Goal: Navigation & Orientation: Understand site structure

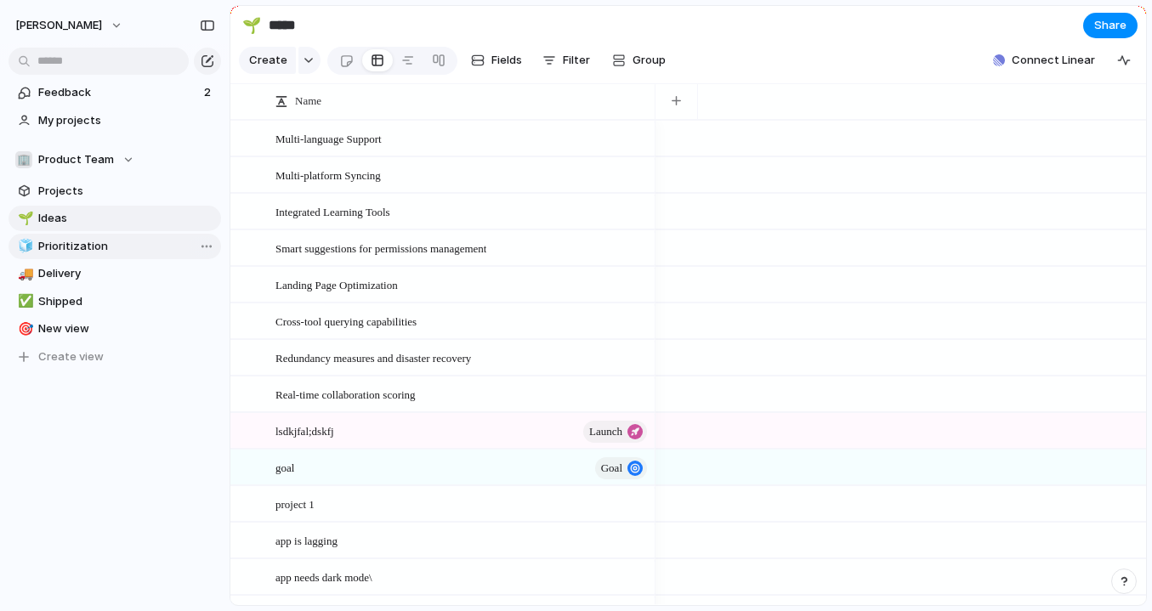
click at [52, 256] on link "🧊 Prioritization" at bounding box center [114, 246] width 212 height 25
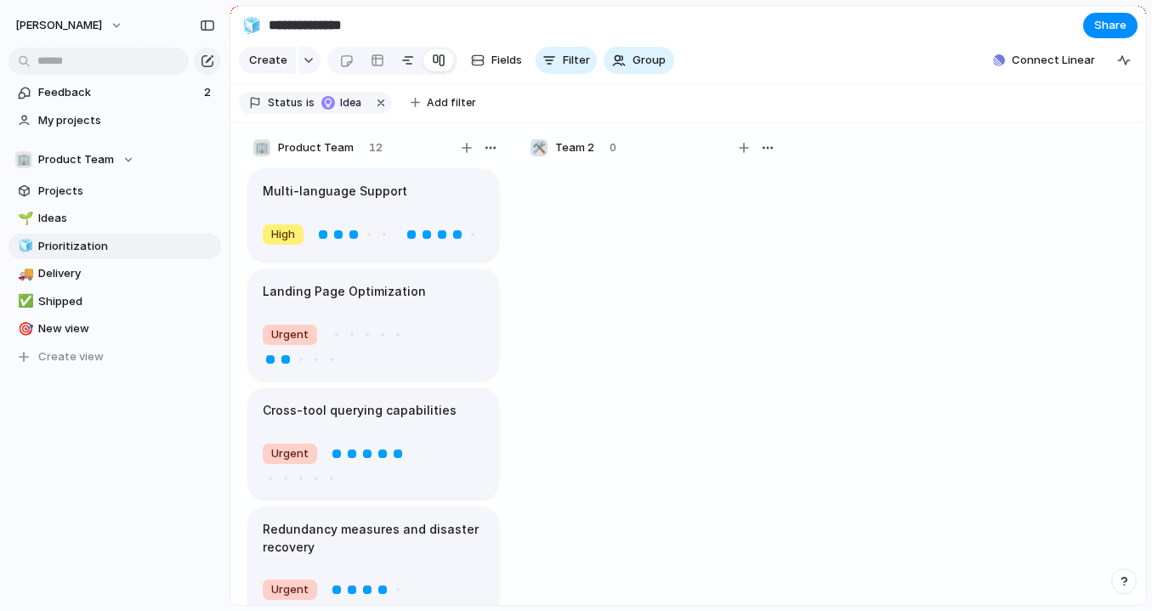
click at [405, 62] on div at bounding box center [408, 60] width 14 height 27
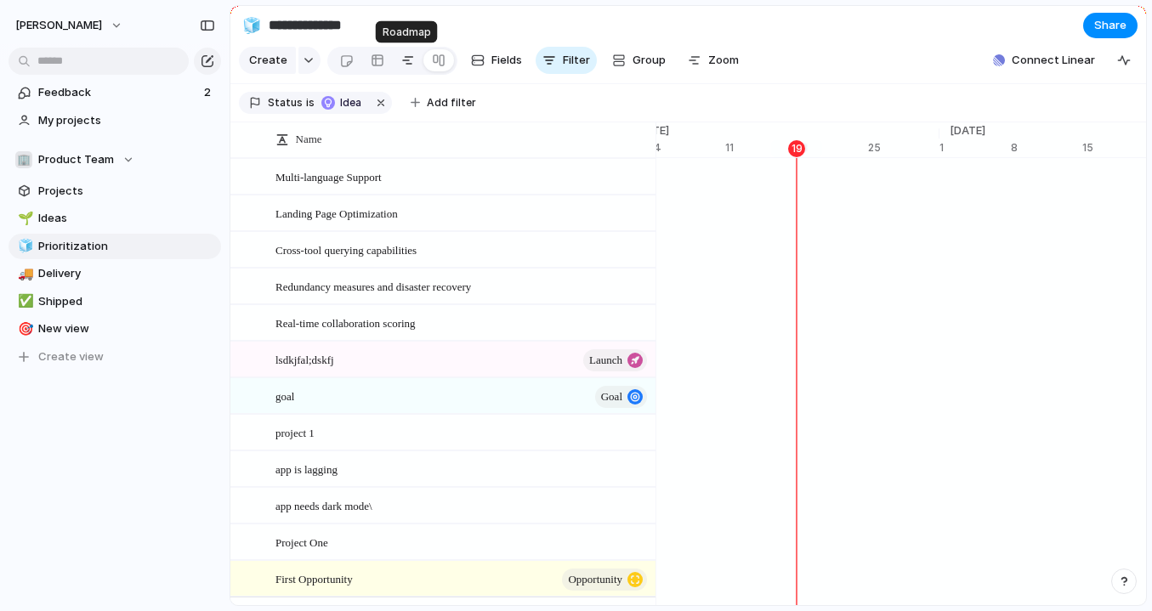
scroll to position [0, 11211]
click at [380, 63] on div at bounding box center [378, 60] width 14 height 27
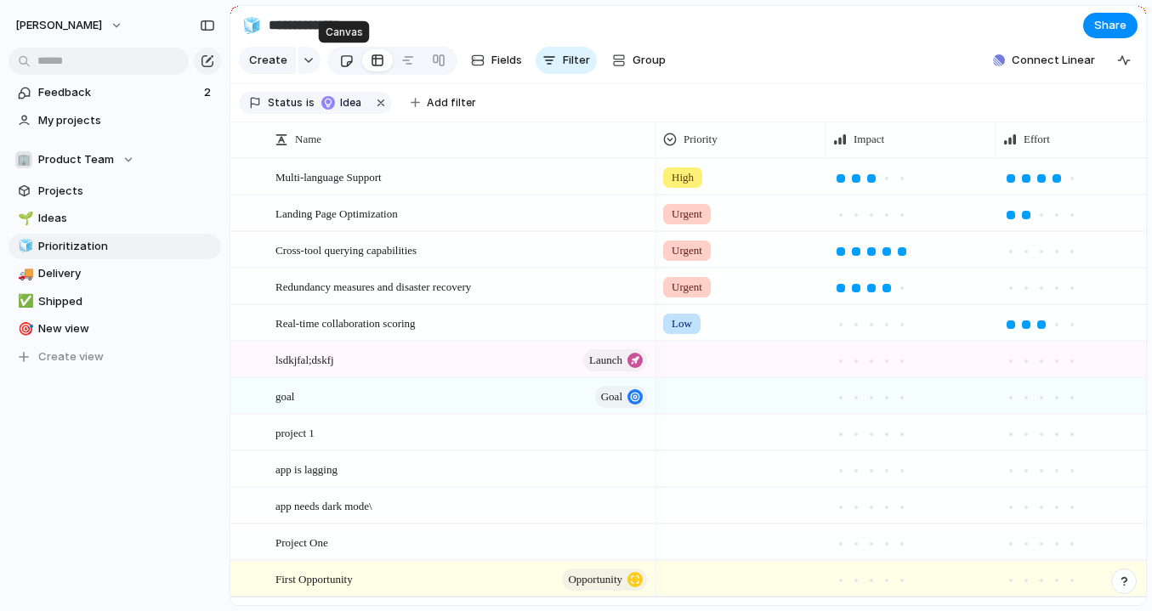
click at [347, 65] on div at bounding box center [346, 61] width 14 height 28
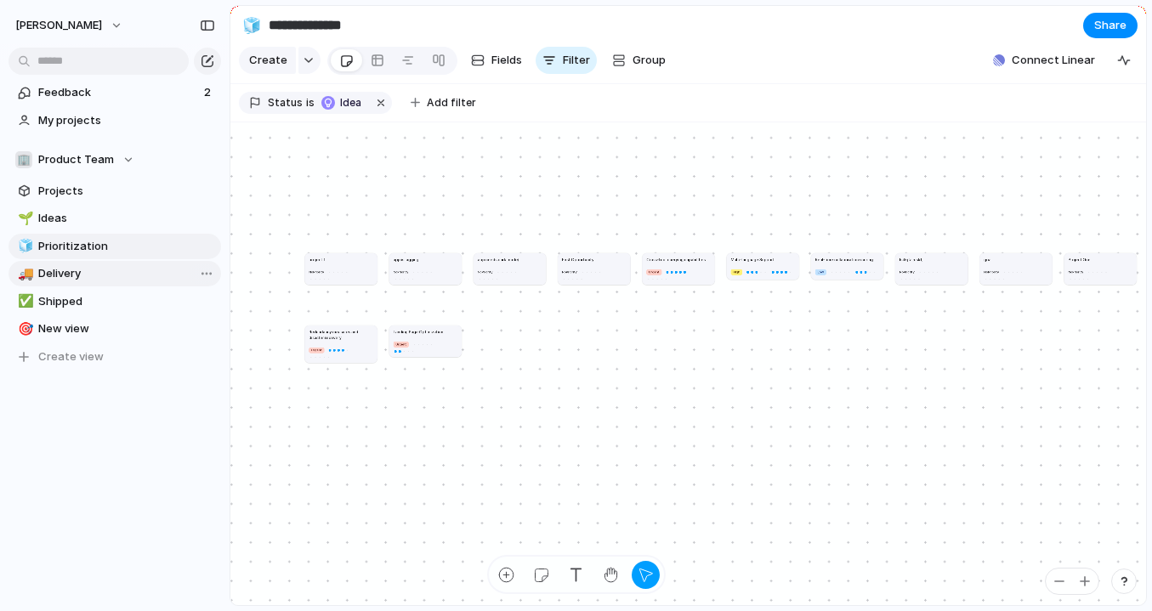
click at [76, 281] on link "🚚 Delivery" at bounding box center [114, 273] width 212 height 25
type input "********"
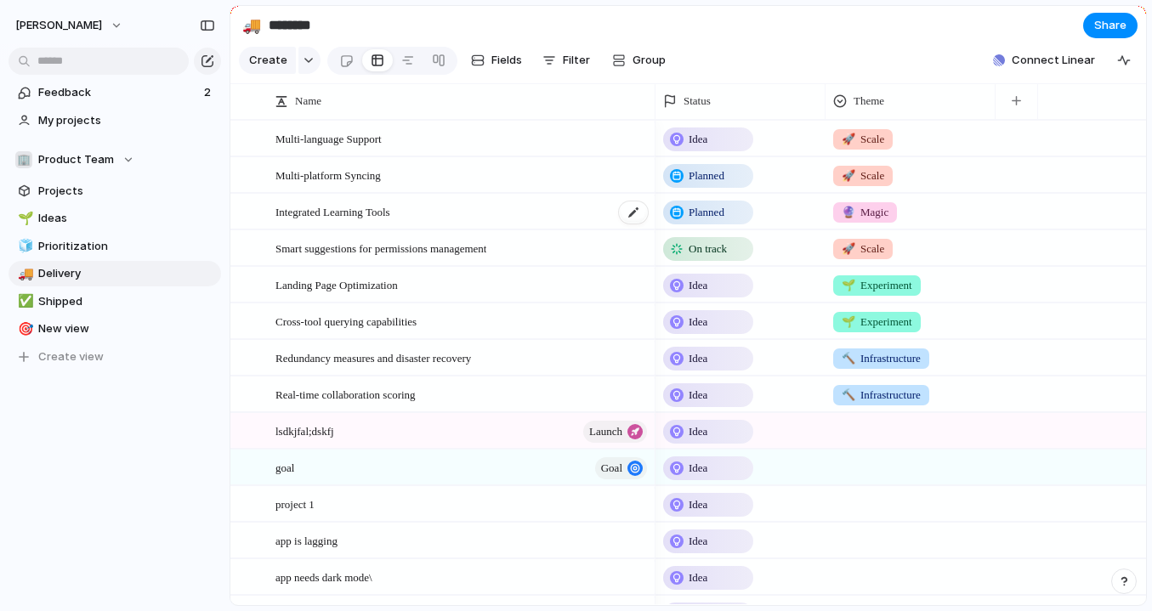
scroll to position [35, 0]
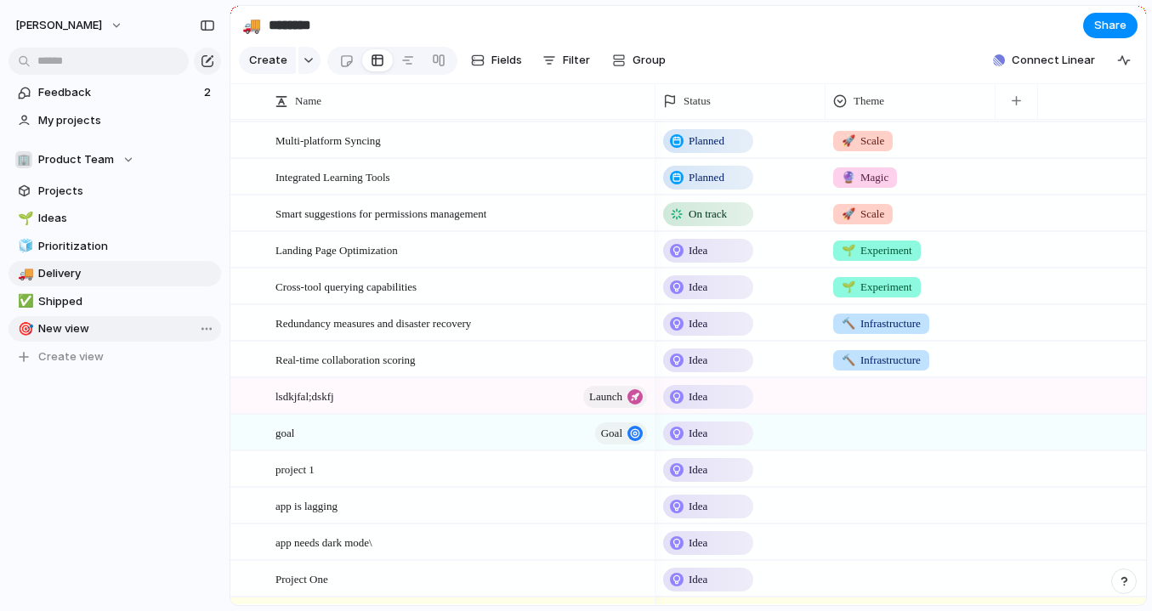
click at [65, 330] on span "New view" at bounding box center [126, 328] width 177 height 17
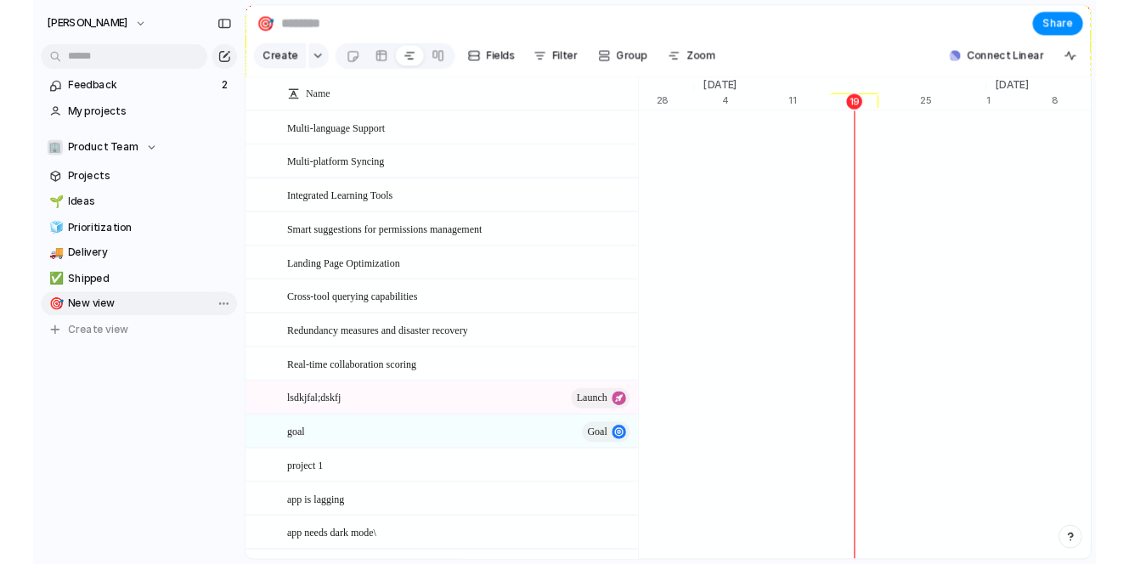
scroll to position [0, 11117]
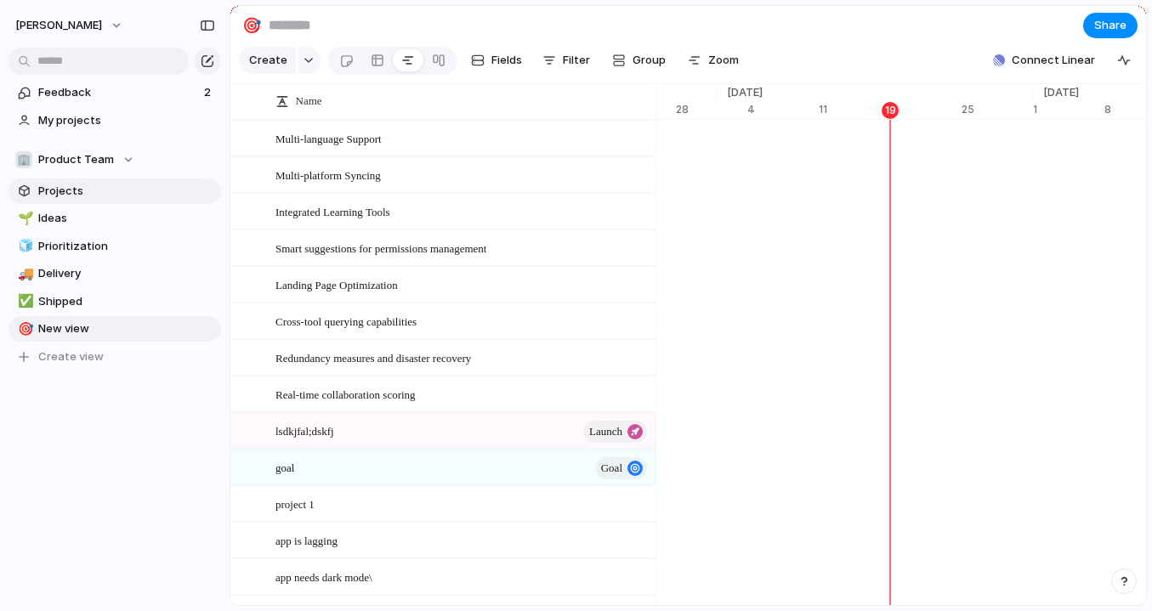
click at [70, 190] on span "Projects" at bounding box center [126, 191] width 177 height 17
